Goal: Register for event/course

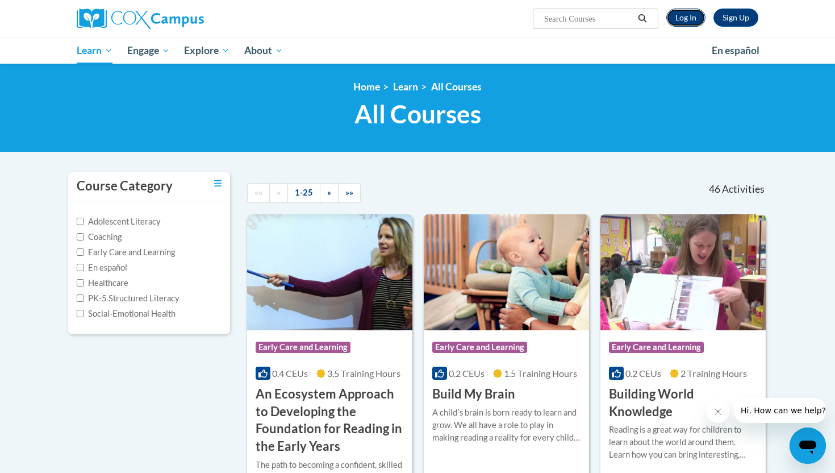
click at [689, 19] on link "Log In" at bounding box center [686, 18] width 39 height 18
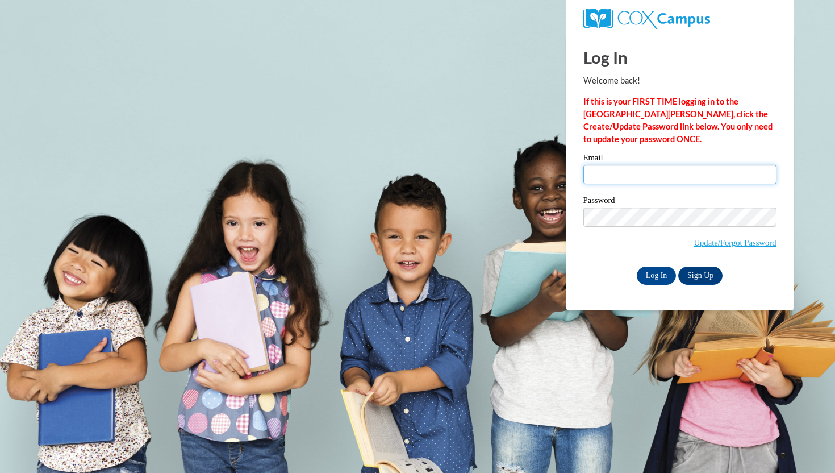
click at [617, 174] on input "Email" at bounding box center [680, 174] width 193 height 19
type input "[EMAIL_ADDRESS][DOMAIN_NAME]"
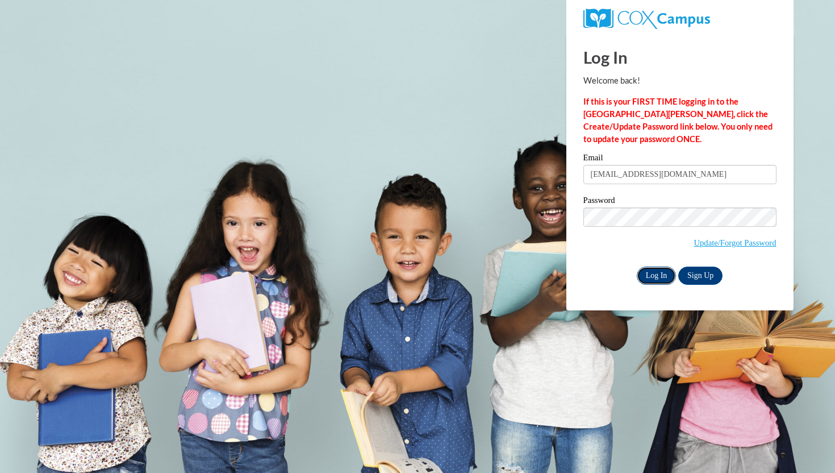
click at [664, 274] on input "Log In" at bounding box center [657, 276] width 40 height 18
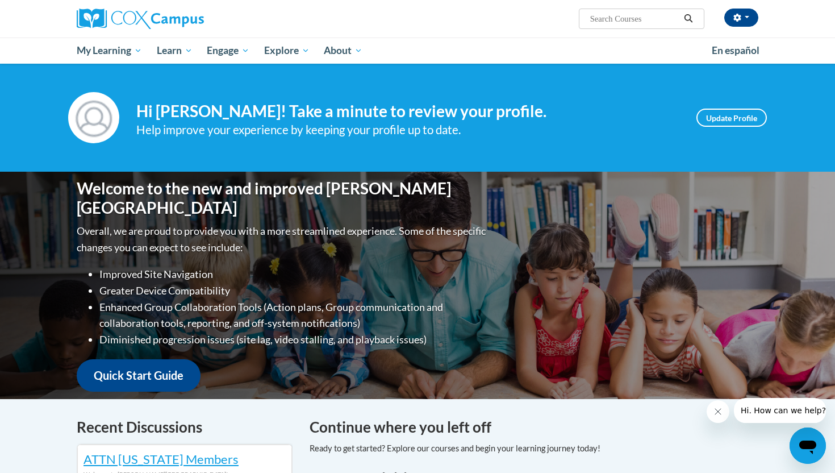
click at [608, 12] on input "Search..." at bounding box center [634, 19] width 91 height 14
paste input "The Power of Language"
type input "The Power of Language"
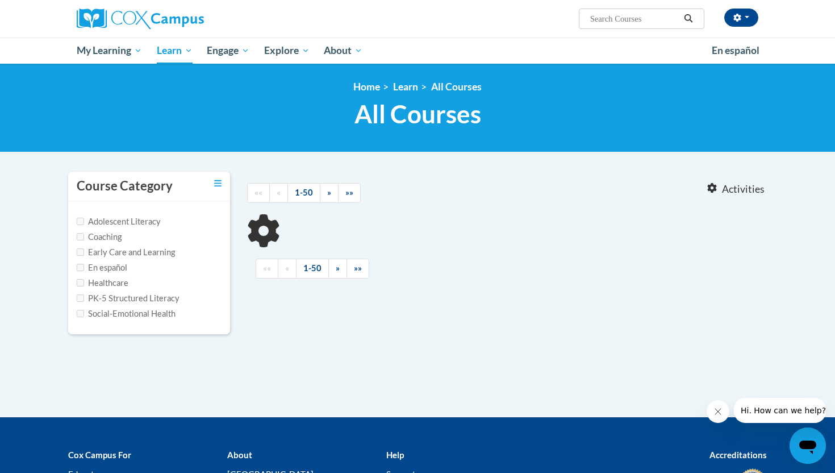
type input "The Power of Language"
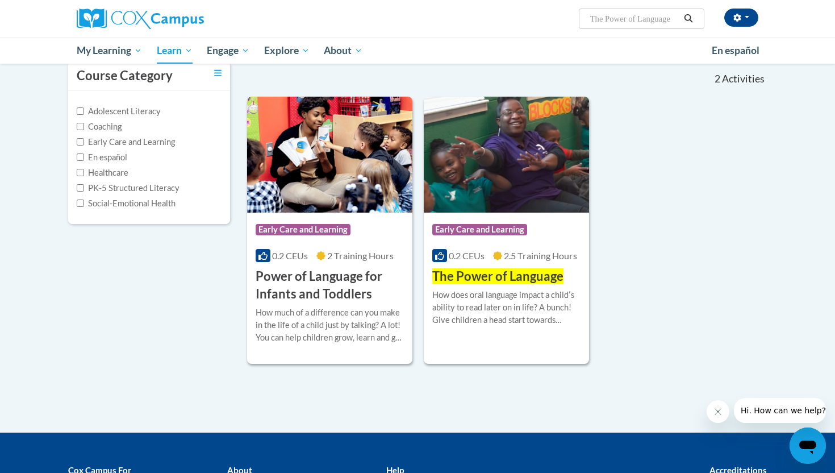
scroll to position [111, 0]
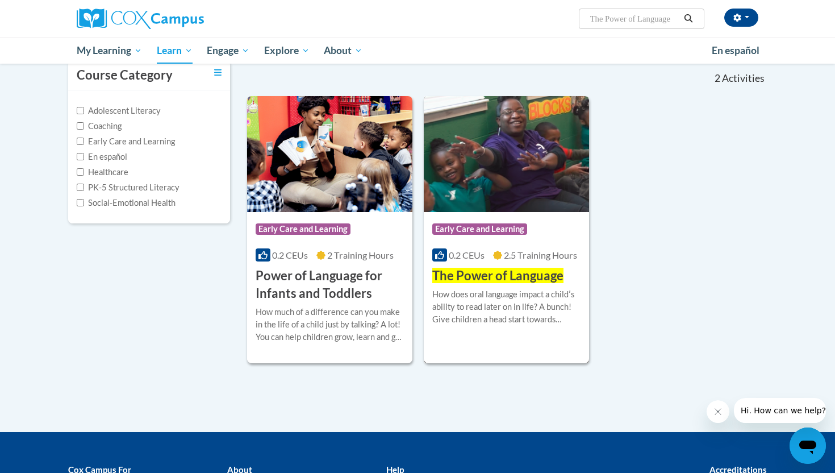
click at [498, 227] on span "Early Care and Learning" at bounding box center [479, 228] width 95 height 11
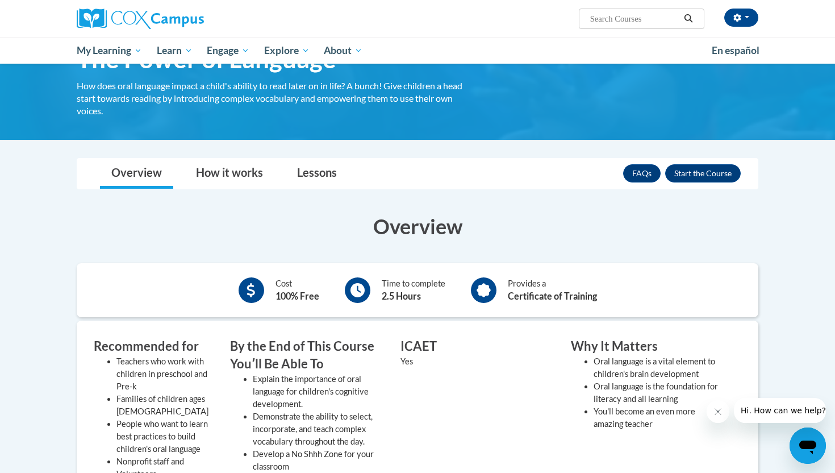
scroll to position [73, 0]
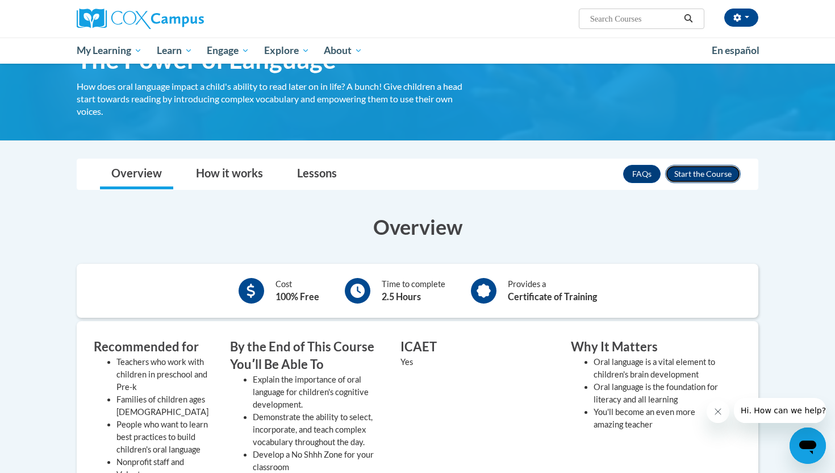
click at [709, 174] on button "Enroll" at bounding box center [703, 174] width 76 height 18
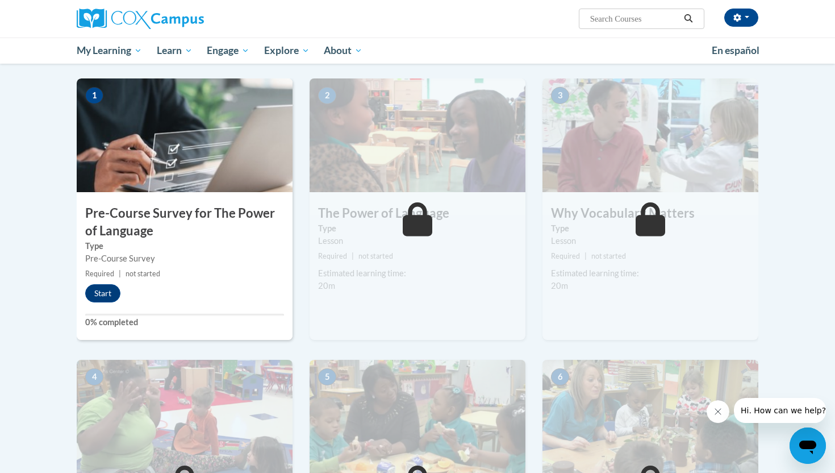
scroll to position [210, 0]
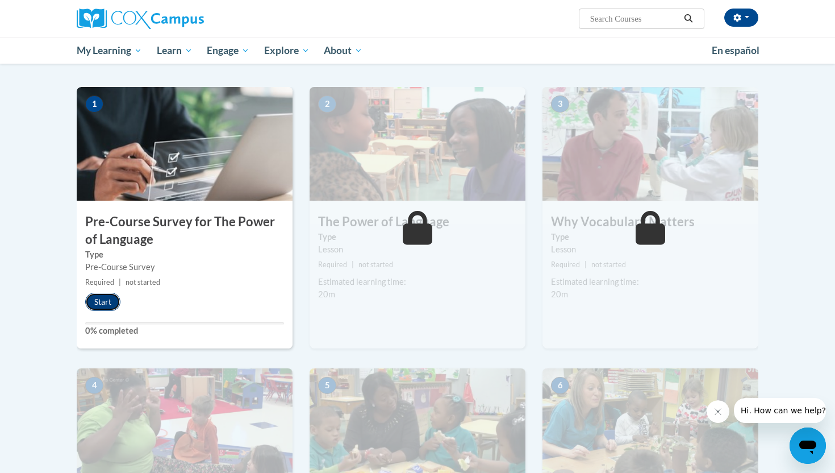
click at [99, 299] on button "Start" at bounding box center [102, 302] width 35 height 18
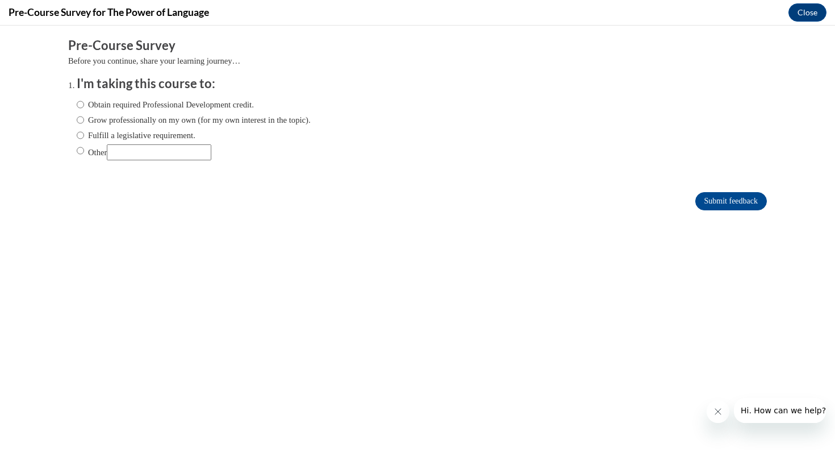
scroll to position [0, 0]
click at [174, 109] on label "Obtain required Professional Development credit." at bounding box center [165, 104] width 177 height 13
click at [84, 109] on input "Obtain required Professional Development credit." at bounding box center [80, 104] width 7 height 13
radio input "true"
click at [702, 200] on input "Submit feedback" at bounding box center [732, 201] width 72 height 18
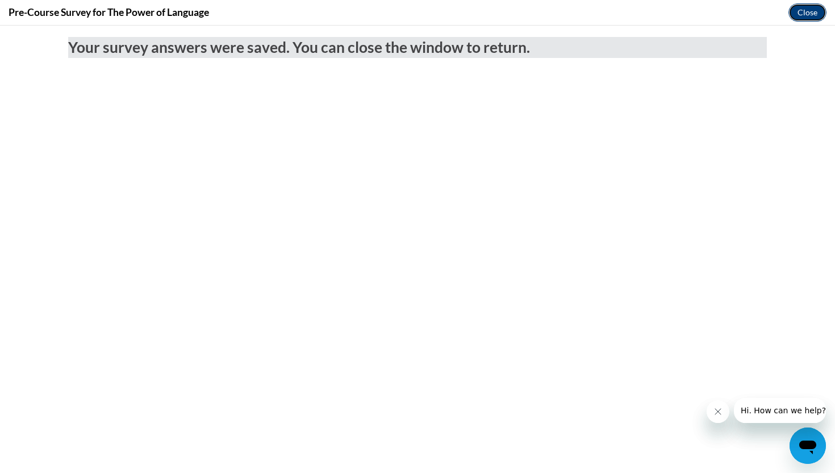
click at [806, 10] on button "Close" at bounding box center [808, 12] width 38 height 18
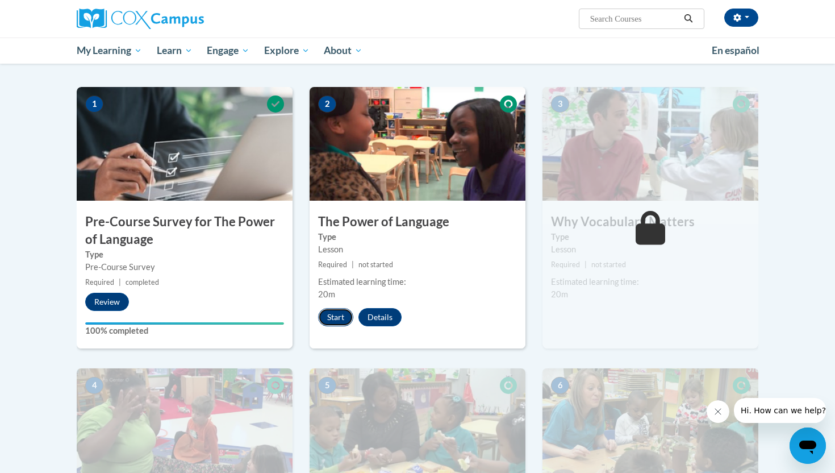
click at [339, 314] on button "Start" at bounding box center [335, 317] width 35 height 18
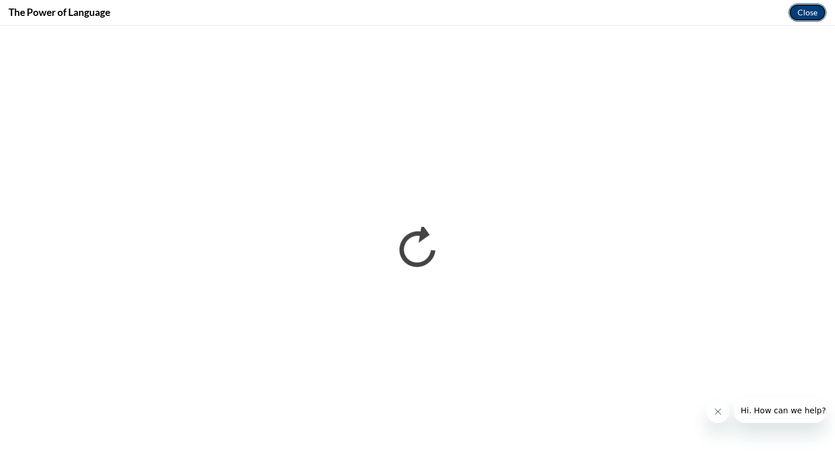
click at [805, 14] on button "Close" at bounding box center [808, 12] width 38 height 18
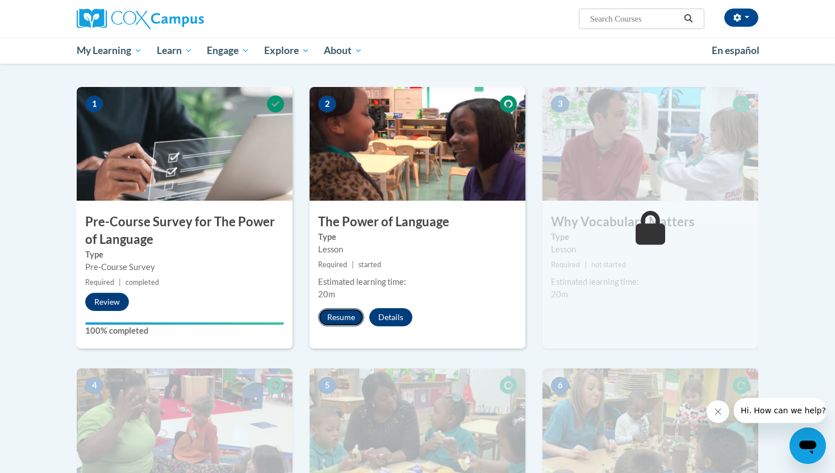
click at [340, 322] on button "Resume" at bounding box center [341, 317] width 46 height 18
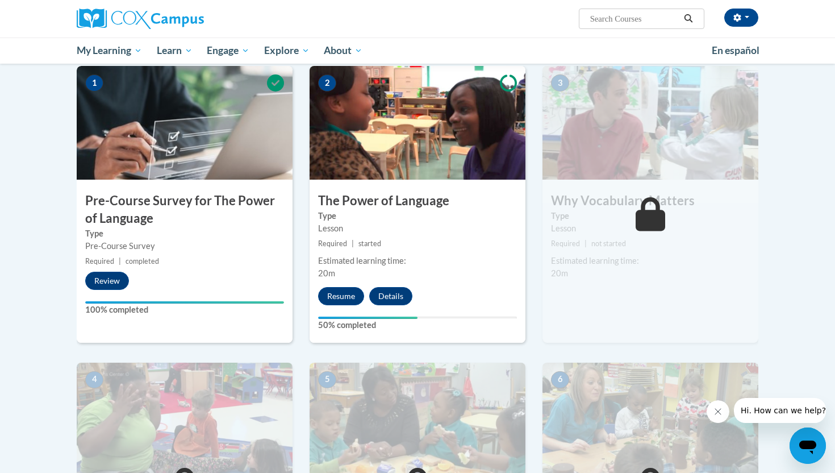
scroll to position [233, 0]
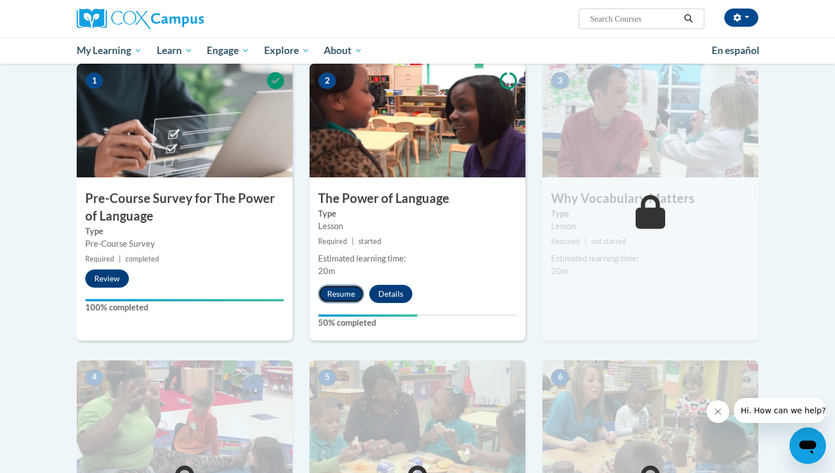
click at [346, 286] on button "Resume" at bounding box center [341, 294] width 46 height 18
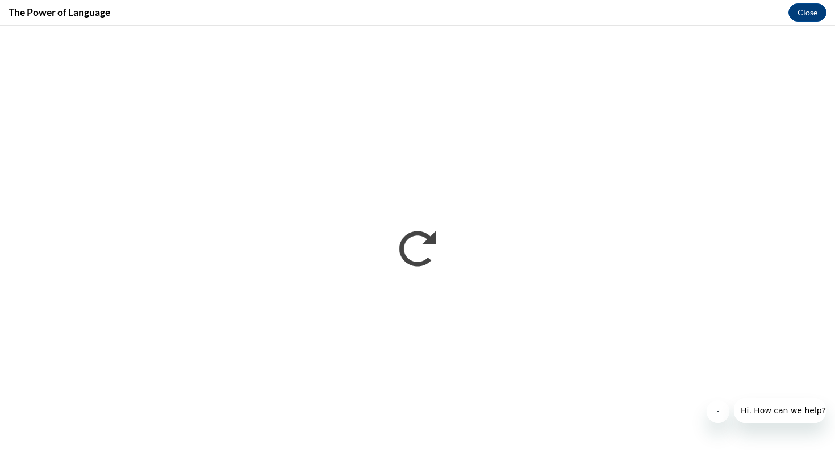
scroll to position [0, 0]
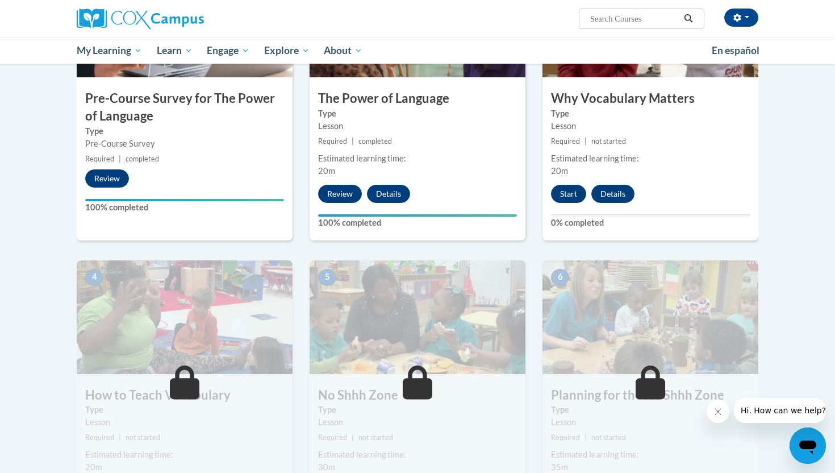
scroll to position [315, 0]
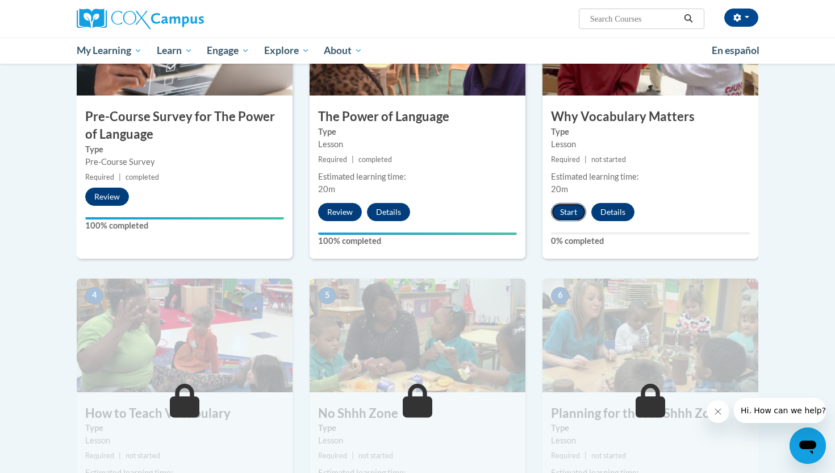
click at [569, 209] on button "Start" at bounding box center [568, 212] width 35 height 18
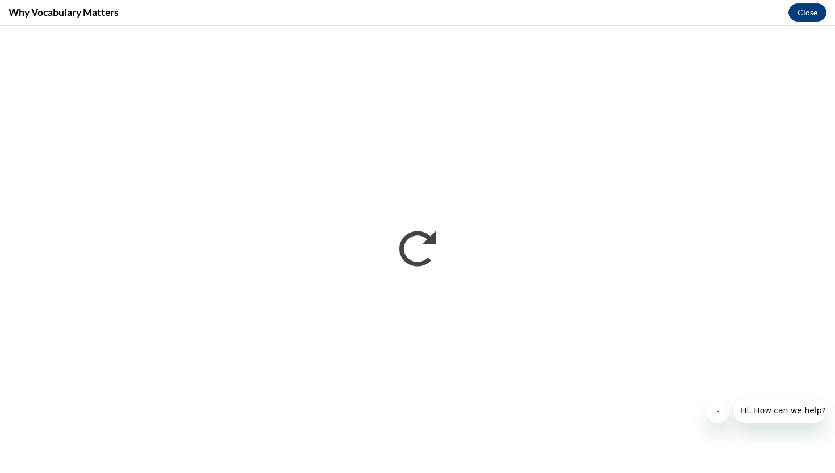
scroll to position [0, 0]
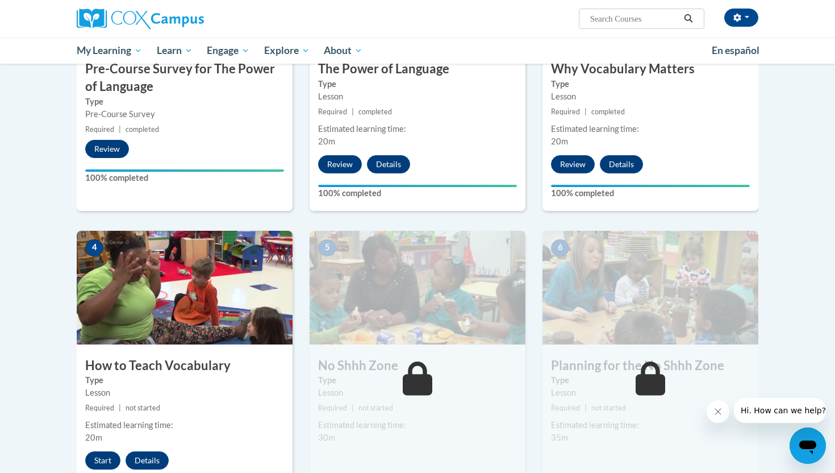
scroll to position [530, 0]
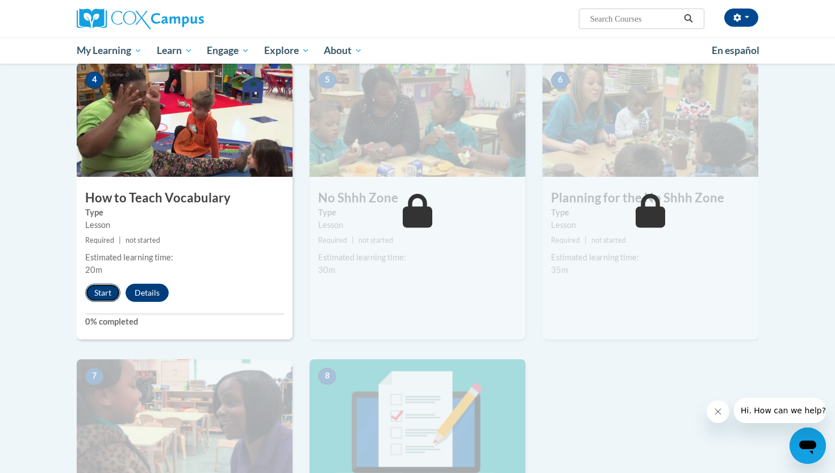
click at [98, 292] on button "Start" at bounding box center [102, 293] width 35 height 18
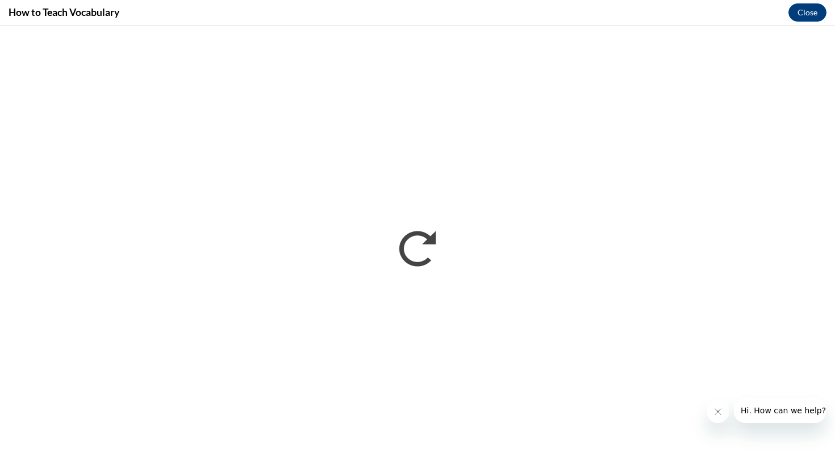
scroll to position [0, 0]
